Goal: Task Accomplishment & Management: Manage account settings

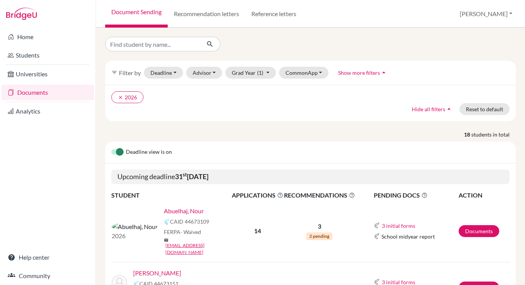
click at [43, 91] on link "Documents" at bounding box center [48, 92] width 92 height 15
click at [502, 14] on button "[PERSON_NAME]" at bounding box center [485, 14] width 59 height 15
click at [482, 42] on link "School Settings" at bounding box center [453, 44] width 61 height 12
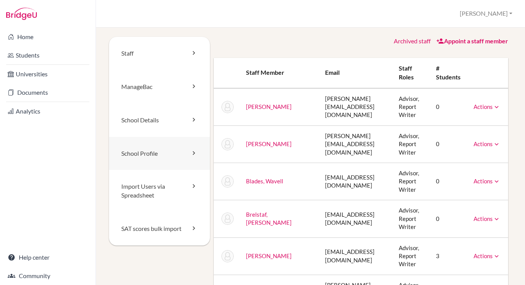
click at [135, 150] on link "School Profile" at bounding box center [159, 153] width 101 height 33
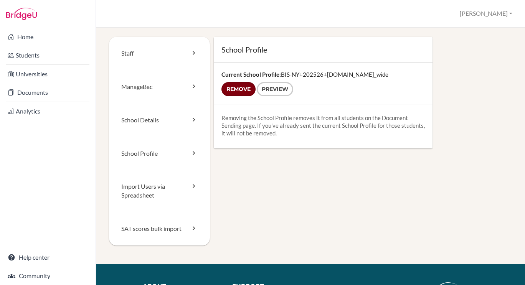
click at [241, 92] on input "Remove" at bounding box center [238, 89] width 34 height 14
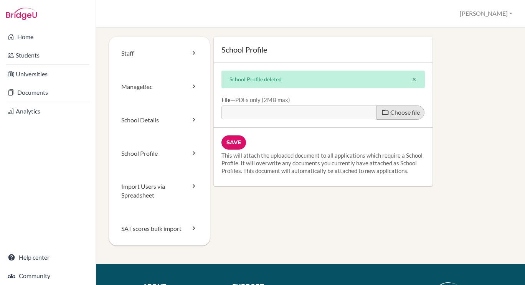
click at [384, 110] on span at bounding box center [385, 113] width 8 height 8
click at [339, 110] on input "Choose file" at bounding box center [279, 110] width 117 height 9
type input "C:\fakepath\BIS-NY 2526 Profile.pdf"
type input "BIS-NY 2526 Profile.pdf"
click at [234, 145] on input "Save" at bounding box center [233, 142] width 25 height 14
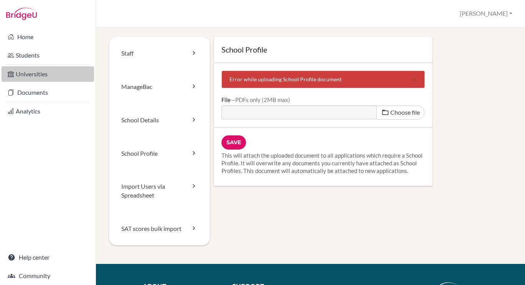
click at [64, 74] on link "Universities" at bounding box center [48, 73] width 92 height 15
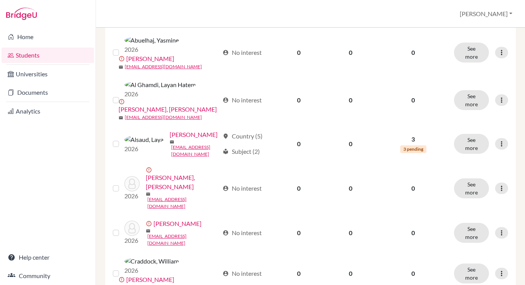
scroll to position [170, 0]
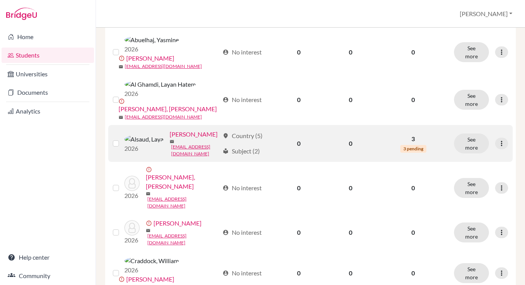
click at [170, 130] on link "[PERSON_NAME]" at bounding box center [194, 134] width 48 height 9
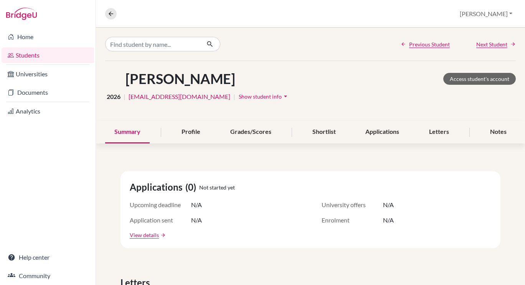
scroll to position [2, 0]
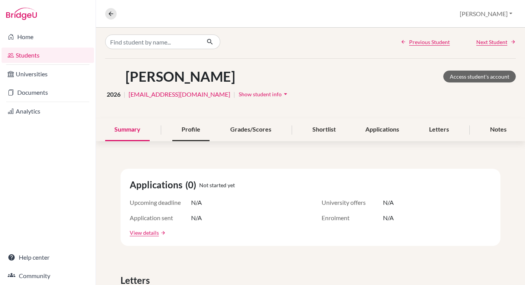
click at [200, 132] on div "Profile" at bounding box center [190, 130] width 37 height 23
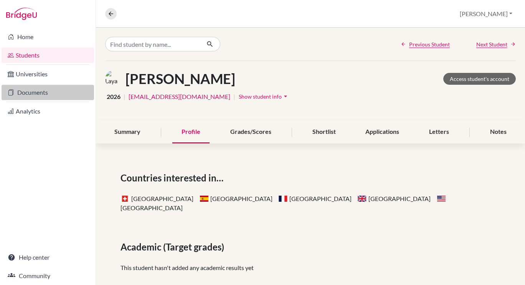
click at [68, 100] on link "Documents" at bounding box center [48, 92] width 92 height 15
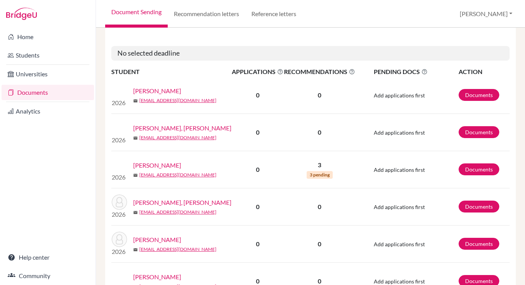
scroll to position [425, 0]
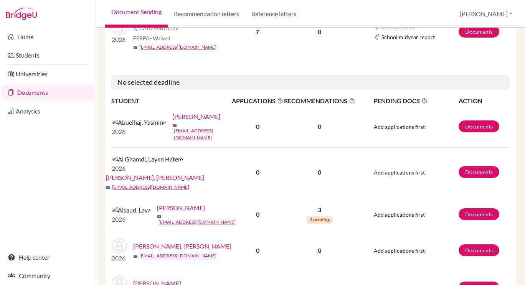
click at [157, 203] on link "[PERSON_NAME]" at bounding box center [181, 207] width 48 height 9
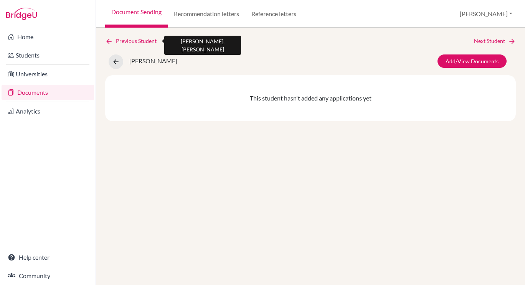
click at [153, 41] on link "Previous Student" at bounding box center [134, 41] width 58 height 8
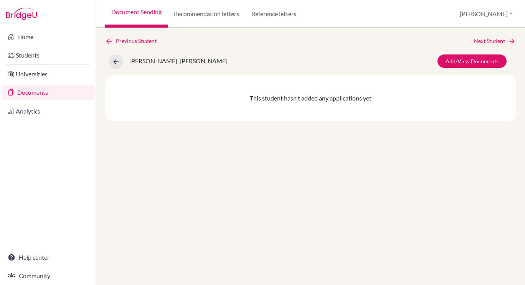
click at [42, 96] on link "Documents" at bounding box center [48, 92] width 92 height 15
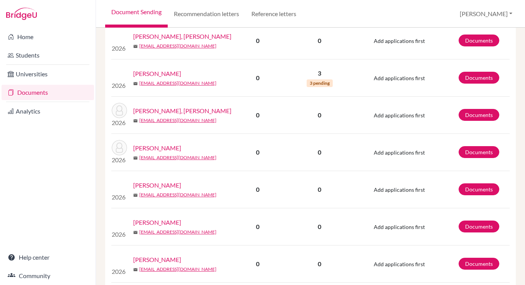
scroll to position [515, 0]
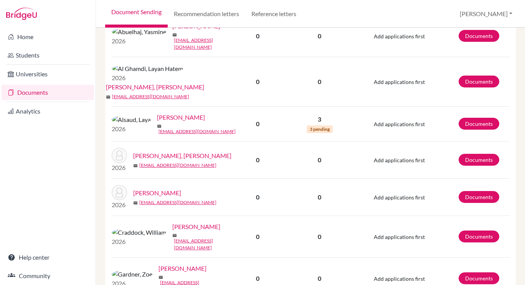
click at [157, 113] on link "[PERSON_NAME]" at bounding box center [181, 117] width 48 height 9
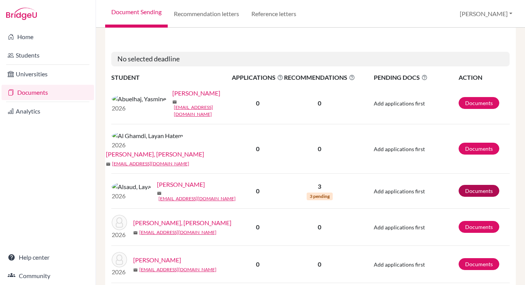
scroll to position [449, 0]
click at [475, 185] on link "Documents" at bounding box center [479, 191] width 41 height 12
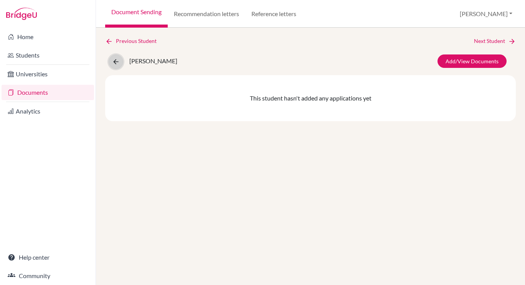
click at [114, 66] on button at bounding box center [116, 61] width 15 height 15
click at [48, 91] on link "Documents" at bounding box center [48, 92] width 92 height 15
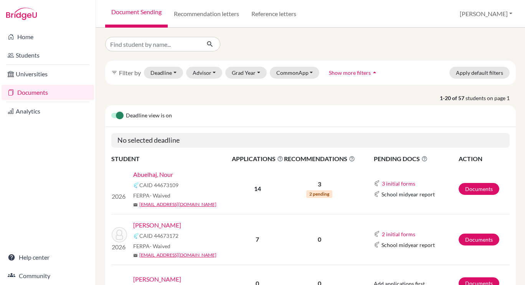
scroll to position [77, 0]
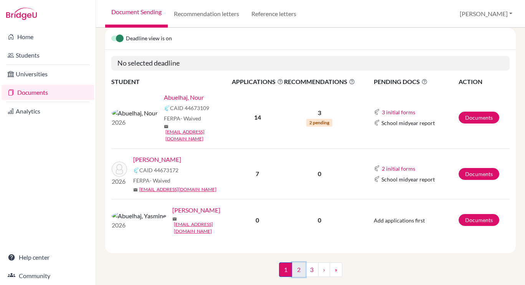
click at [292, 262] on link "2" at bounding box center [298, 269] width 13 height 15
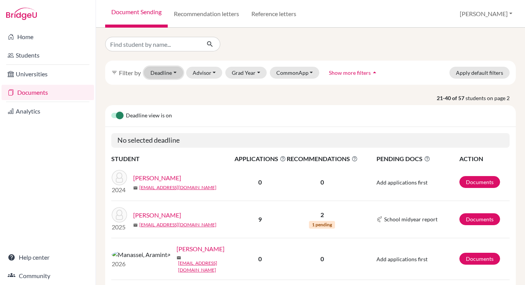
drag, startPoint x: 163, startPoint y: 78, endPoint x: 6, endPoint y: -23, distance: 186.2
click at [6, 0] on html "Home Students Universities Documents Analytics Help center Community Document S…" at bounding box center [262, 142] width 525 height 285
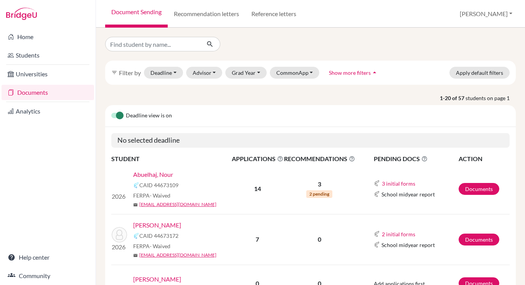
scroll to position [77, 0]
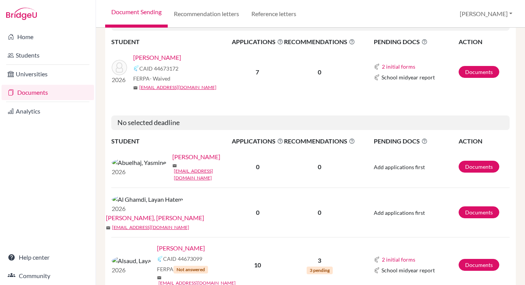
scroll to position [348, 0]
click at [157, 243] on link "[PERSON_NAME]" at bounding box center [181, 247] width 48 height 9
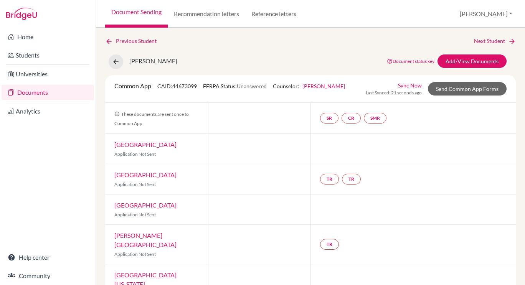
click at [155, 201] on link "Quinnipiac University" at bounding box center [145, 204] width 62 height 7
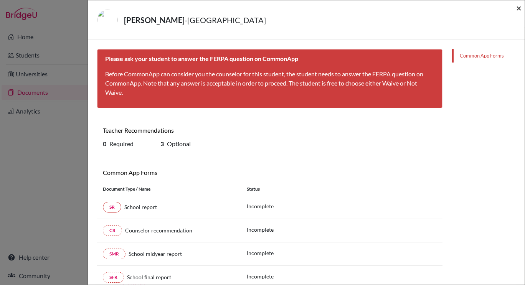
click at [519, 8] on span "×" at bounding box center [518, 7] width 5 height 11
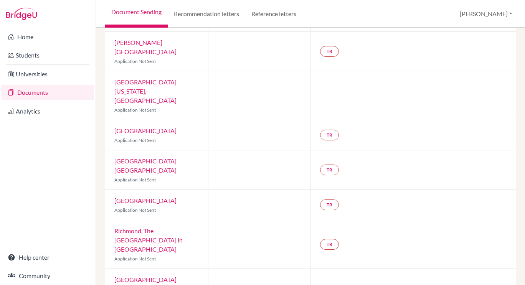
scroll to position [207, 0]
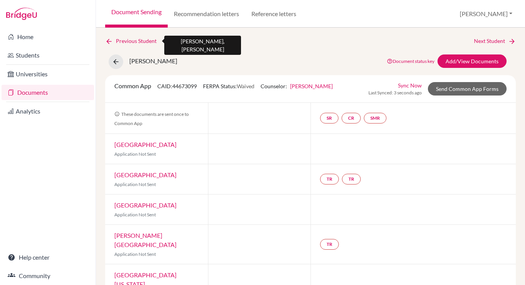
click at [151, 44] on link "Previous Student" at bounding box center [134, 41] width 58 height 8
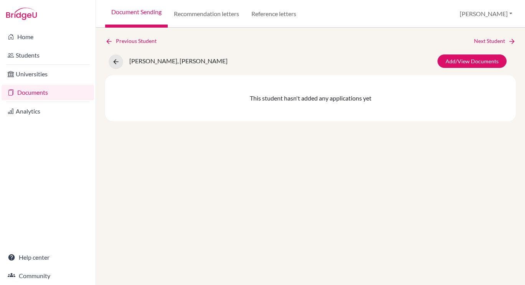
click at [40, 89] on link "Documents" at bounding box center [48, 92] width 92 height 15
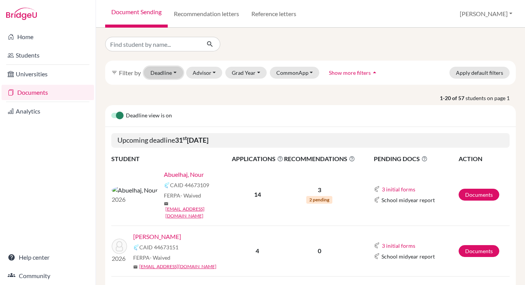
click at [162, 68] on button "Deadline - Select a date range Or double click for a single date selection Toda…" at bounding box center [163, 73] width 39 height 12
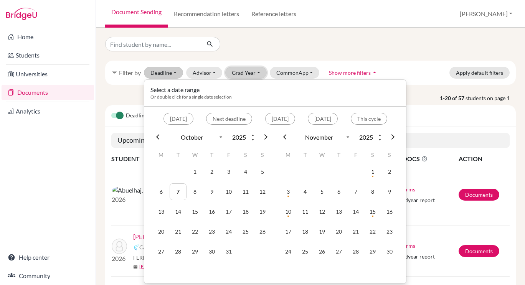
click at [239, 74] on button "Grad Year" at bounding box center [245, 73] width 41 height 12
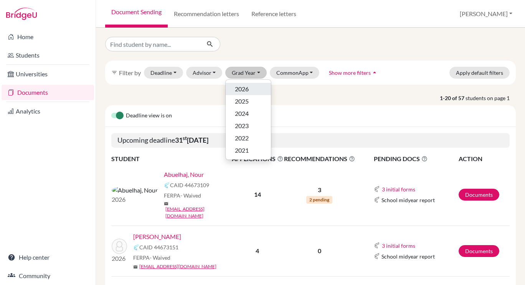
click at [243, 89] on span "2026" at bounding box center [242, 88] width 14 height 9
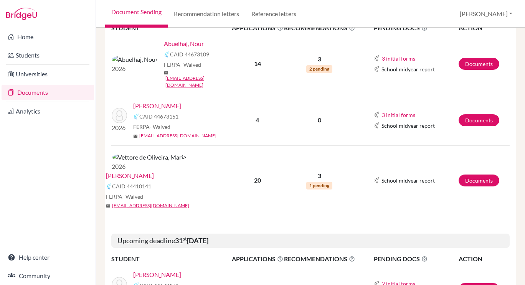
scroll to position [168, 0]
click at [500, 19] on button "[PERSON_NAME]" at bounding box center [485, 14] width 59 height 15
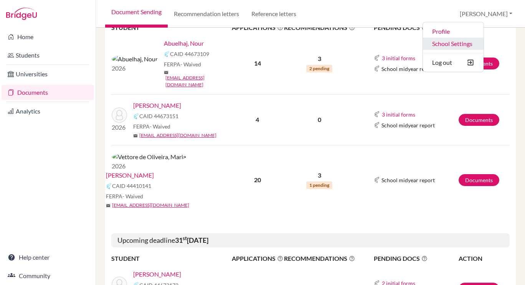
click at [483, 38] on link "School Settings" at bounding box center [453, 44] width 61 height 12
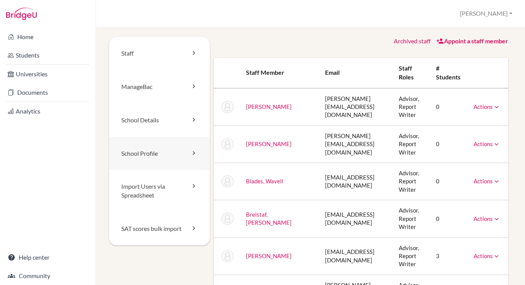
click at [176, 155] on link "School Profile" at bounding box center [159, 153] width 101 height 33
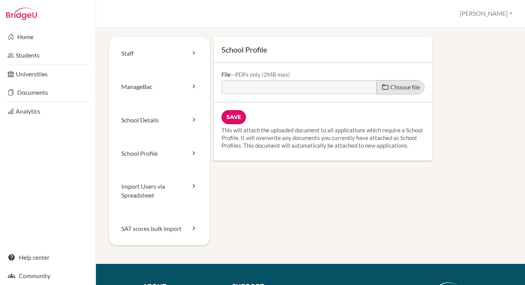
click at [395, 86] on span "Choose file" at bounding box center [405, 86] width 30 height 7
click at [339, 86] on input "Choose file" at bounding box center [279, 84] width 117 height 9
type input "C:\fakepath\BIS-NY 2526 Profile-compressed (1).pdf"
type input "BIS-NY 2526 Profile-compressed (1).pdf"
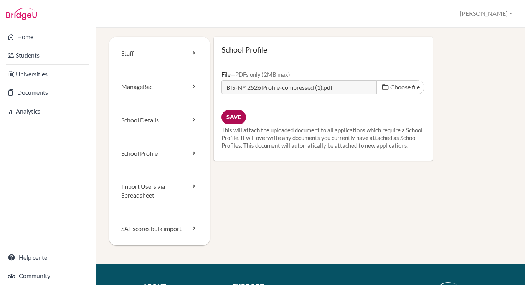
click at [233, 116] on input "Save" at bounding box center [233, 117] width 25 height 14
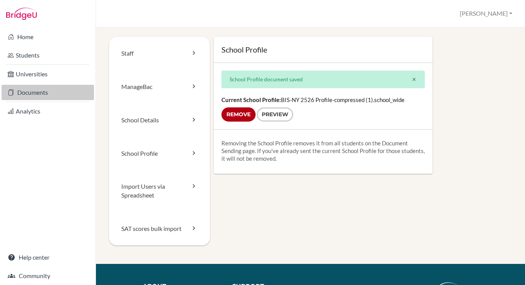
click at [45, 94] on link "Documents" at bounding box center [48, 92] width 92 height 15
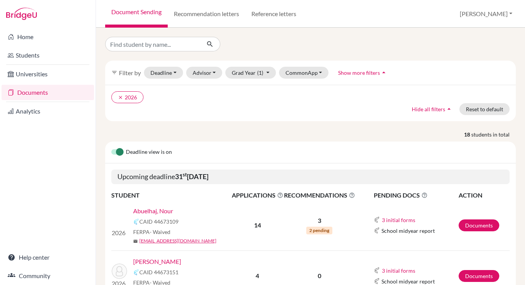
scroll to position [109, 0]
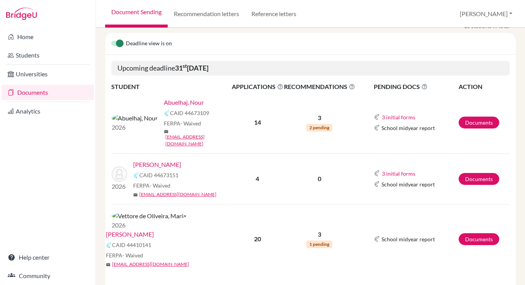
click at [173, 103] on link "Abuelhaj, Nour" at bounding box center [184, 102] width 40 height 9
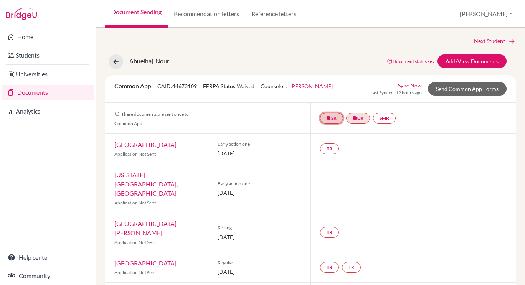
click at [338, 118] on link "insert_drive_file SR" at bounding box center [331, 118] width 23 height 11
click at [334, 96] on link "School report" at bounding box center [331, 95] width 33 height 7
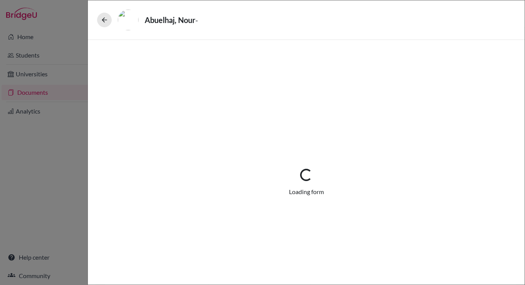
select select "1"
select select "671101"
select select "0"
select select "1"
select select "6"
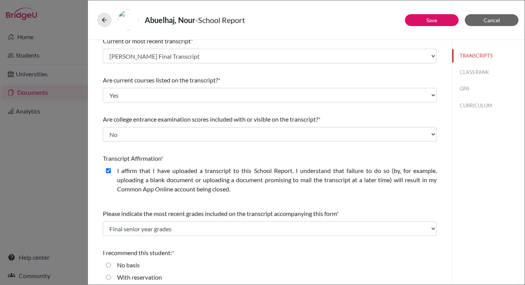
scroll to position [88, 0]
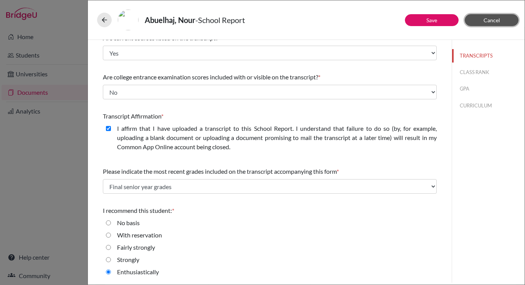
click at [494, 23] on span "Cancel" at bounding box center [491, 20] width 16 height 7
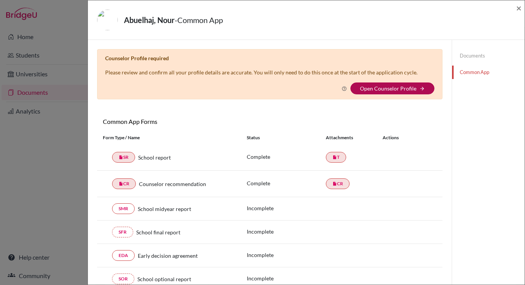
click at [376, 89] on link "Open Counselor Profile" at bounding box center [388, 88] width 56 height 7
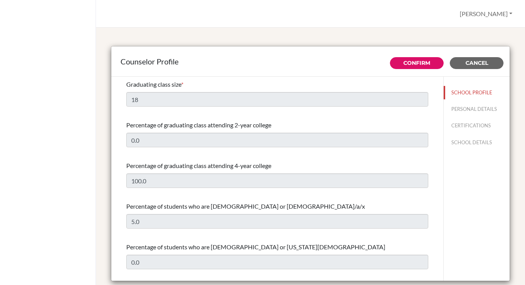
select select "1"
select select "352483"
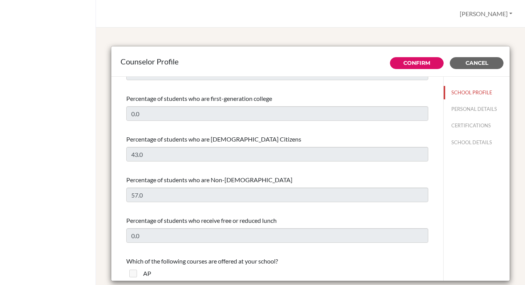
scroll to position [364, 0]
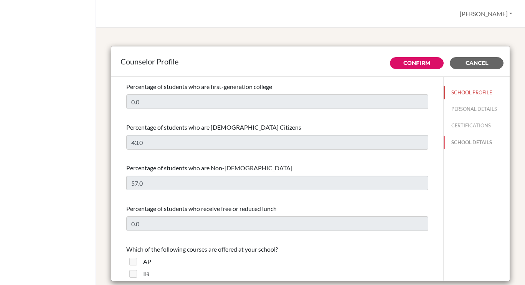
click at [450, 144] on button "SCHOOL DETAILS" at bounding box center [477, 142] width 66 height 13
type input "330163"
type input "https://bis-ny.org/curriculum/university-and-college/"
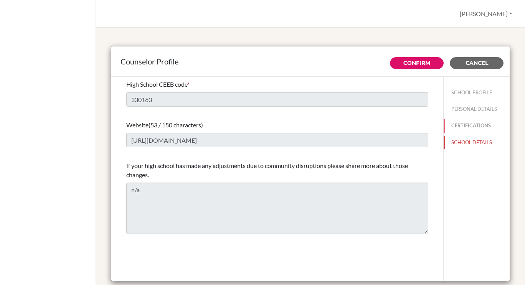
click at [455, 127] on button "CERTIFICATIONS" at bounding box center [477, 125] width 66 height 13
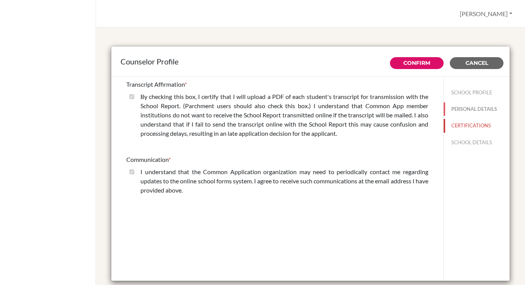
click at [468, 104] on button "PERSONAL DETAILS" at bounding box center [477, 108] width 66 height 13
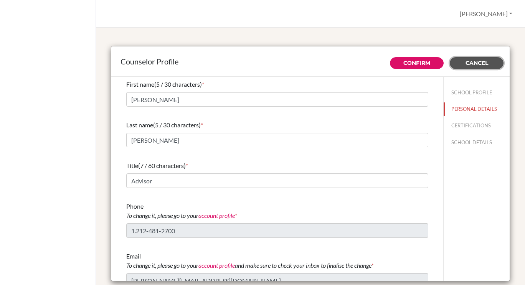
click at [473, 63] on span "Cancel" at bounding box center [476, 62] width 23 height 7
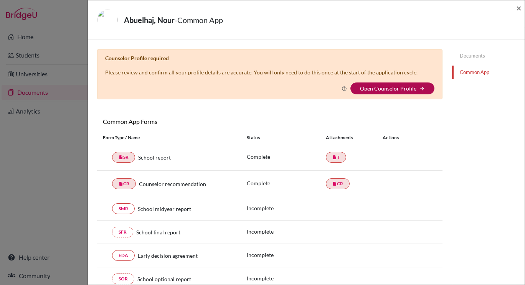
click at [385, 86] on link "Open Counselor Profile" at bounding box center [388, 88] width 56 height 7
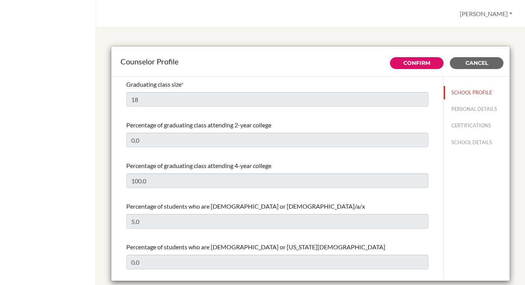
select select "1"
select select "352483"
click at [408, 68] on button "Confirm" at bounding box center [417, 63] width 54 height 12
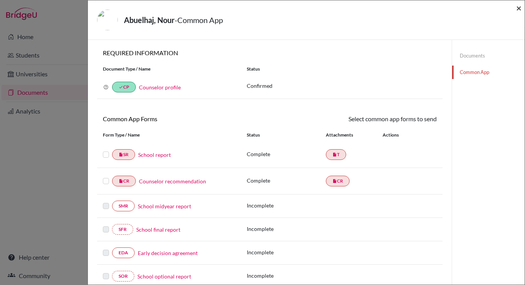
click at [520, 12] on span "×" at bounding box center [518, 7] width 5 height 11
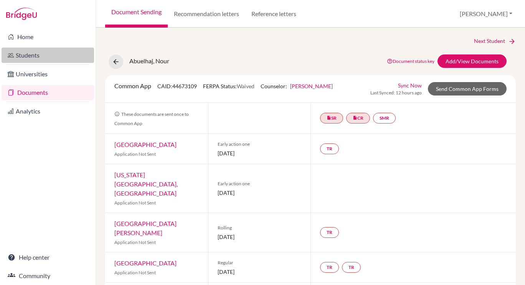
click at [32, 55] on link "Students" at bounding box center [48, 55] width 92 height 15
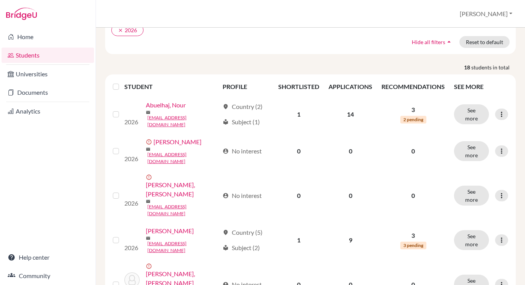
scroll to position [68, 0]
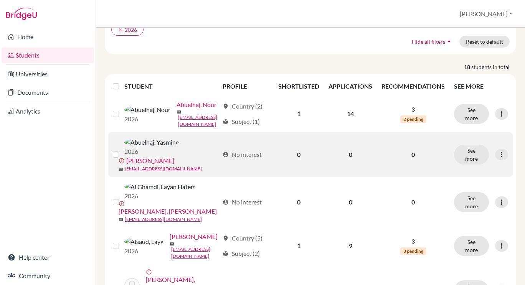
click at [169, 156] on link "Abuelhaj, Yasmine" at bounding box center [150, 160] width 48 height 9
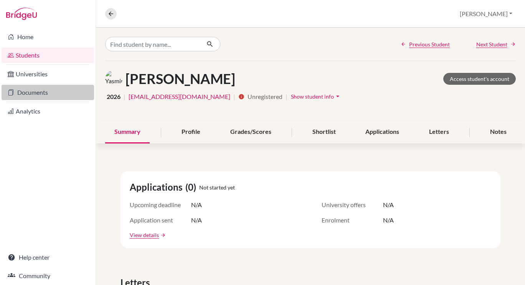
click at [59, 96] on link "Documents" at bounding box center [48, 92] width 92 height 15
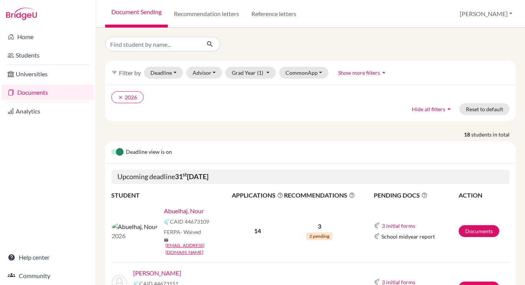
scroll to position [1, 0]
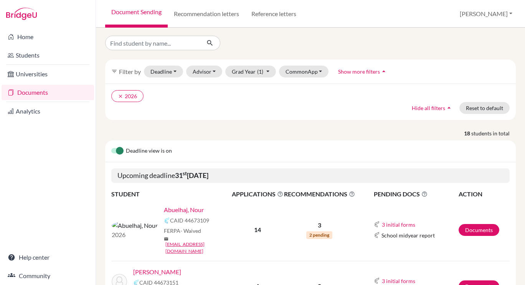
click at [164, 210] on link "Abuelhaj, Nour" at bounding box center [184, 209] width 40 height 9
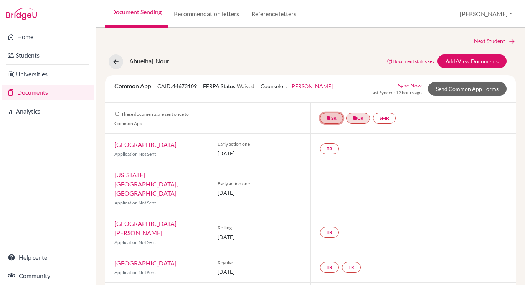
click at [333, 120] on link "insert_drive_file SR" at bounding box center [331, 118] width 23 height 11
click at [330, 81] on h3 "School report" at bounding box center [331, 81] width 61 height 14
click at [334, 80] on h3 "School report" at bounding box center [331, 81] width 61 height 14
click at [357, 120] on link "insert_drive_file CR" at bounding box center [358, 118] width 24 height 11
click at [289, 121] on div at bounding box center [259, 118] width 103 height 31
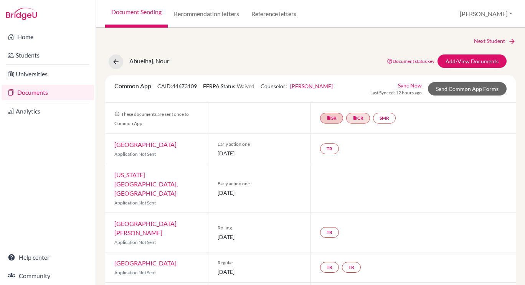
click at [299, 85] on link "[PERSON_NAME]" at bounding box center [311, 86] width 43 height 7
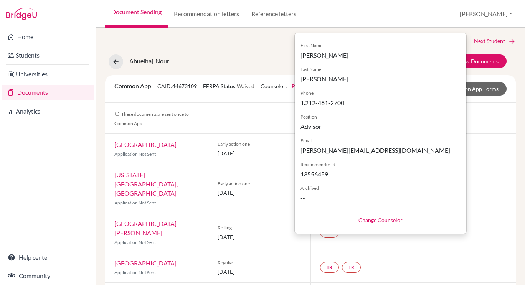
click at [266, 114] on div at bounding box center [259, 118] width 103 height 31
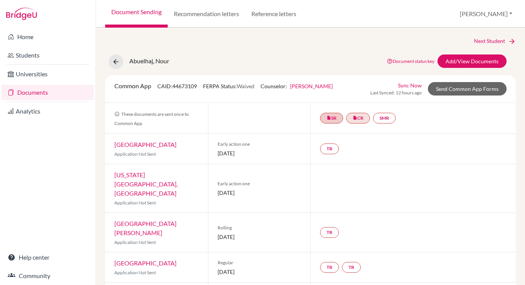
click at [160, 145] on link "[GEOGRAPHIC_DATA]" at bounding box center [145, 144] width 62 height 7
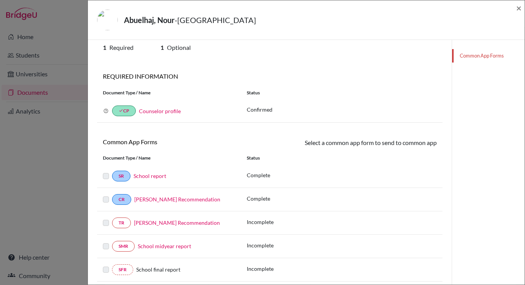
scroll to position [15, 0]
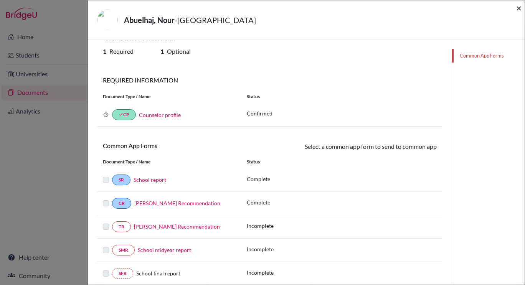
click at [520, 8] on span "×" at bounding box center [518, 7] width 5 height 11
